Goal: Book appointment/travel/reservation

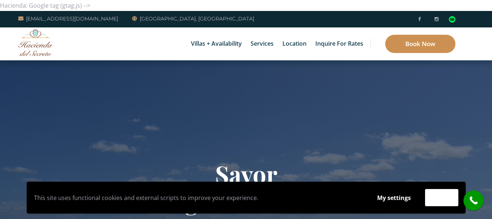
click at [425, 45] on link "Book Now" at bounding box center [420, 44] width 70 height 18
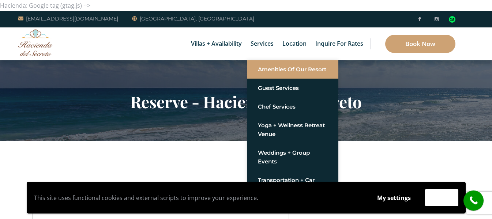
click at [287, 72] on link "Amenities of Our Resort" at bounding box center [293, 69] width 70 height 13
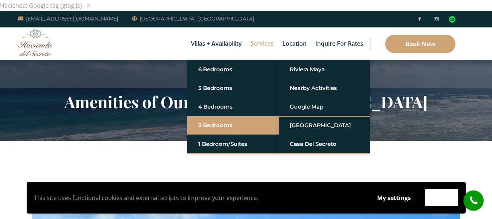
click at [222, 126] on link "3 Bedrooms" at bounding box center [233, 125] width 70 height 13
